Goal: Navigation & Orientation: Find specific page/section

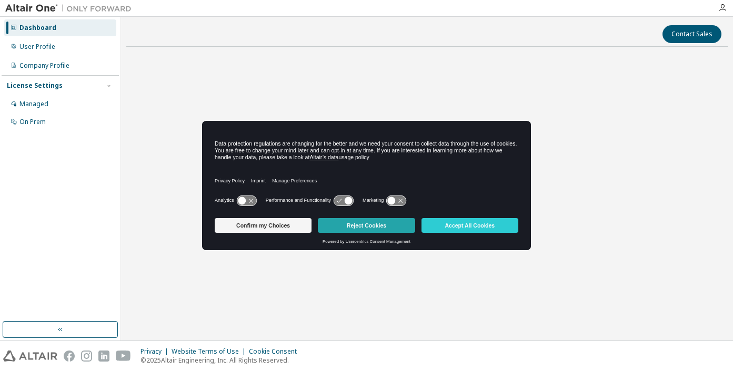
click at [347, 226] on button "Reject Cookies" at bounding box center [366, 225] width 97 height 15
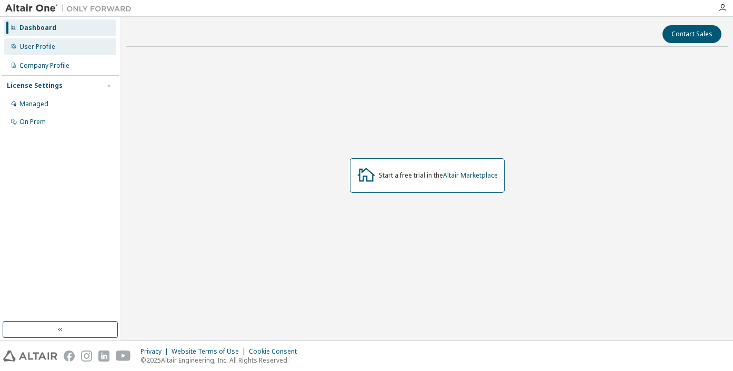
click at [47, 45] on div "User Profile" at bounding box center [37, 47] width 36 height 8
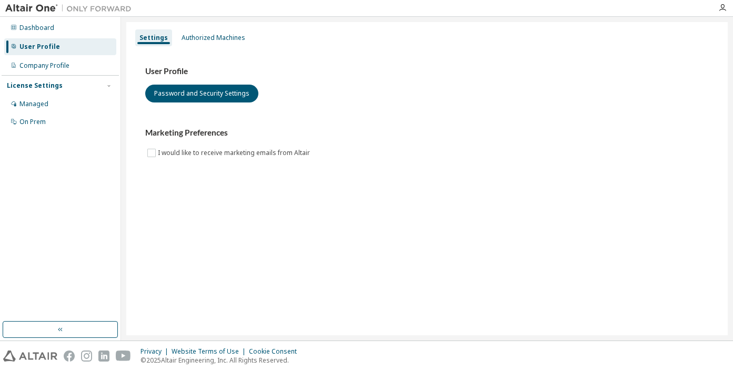
click at [61, 36] on div "Dashboard User Profile Company Profile License Settings Managed On Prem" at bounding box center [60, 74] width 117 height 113
click at [59, 29] on div "Dashboard" at bounding box center [60, 27] width 112 height 17
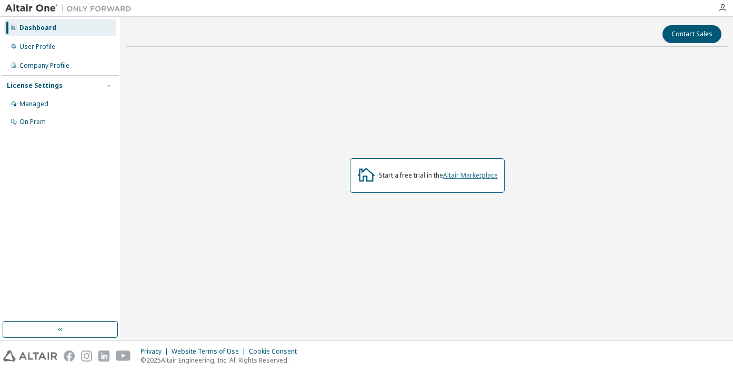
click at [462, 178] on link "Altair Marketplace" at bounding box center [470, 175] width 55 height 9
